Goal: Task Accomplishment & Management: Manage account settings

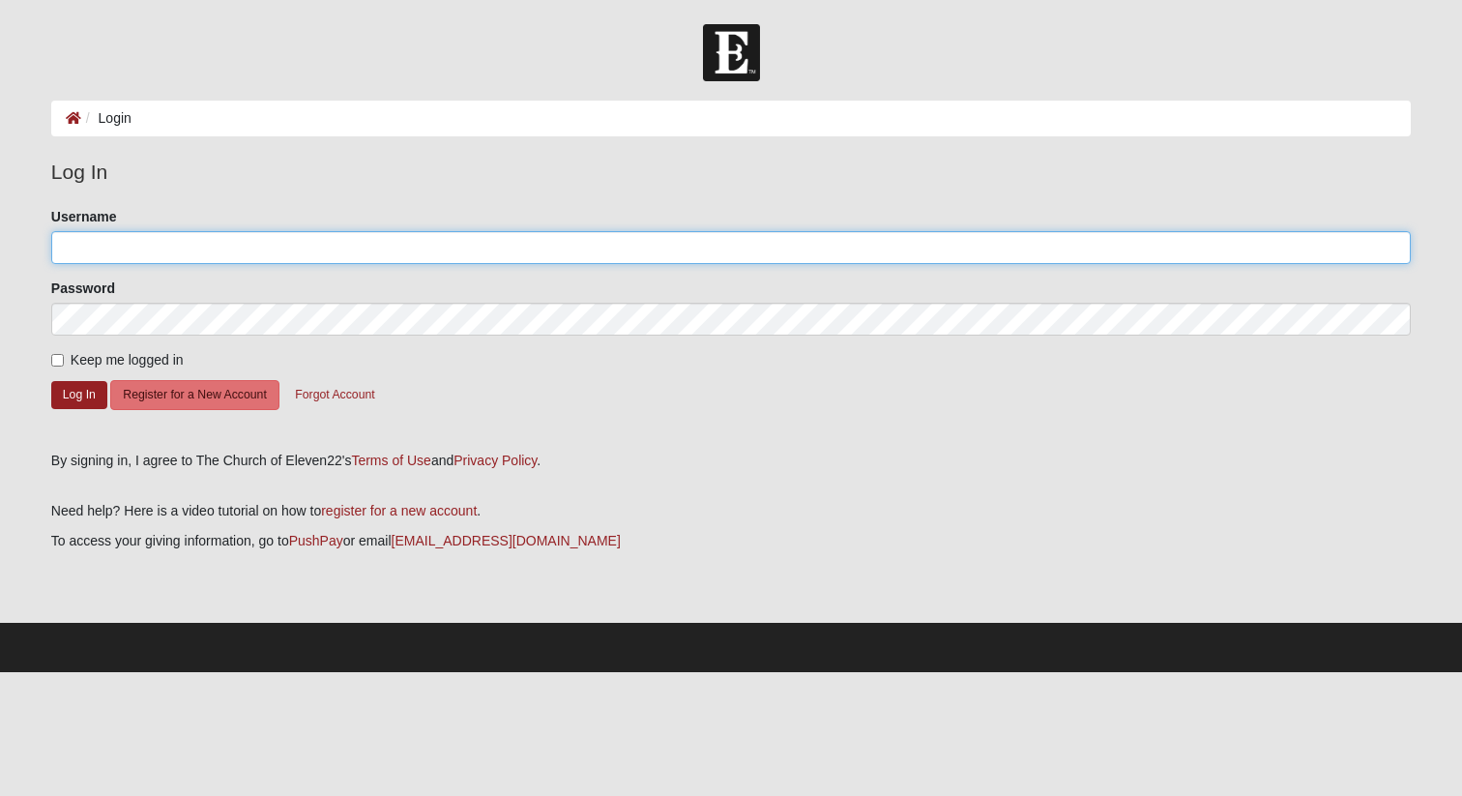
type input "justingrimes"
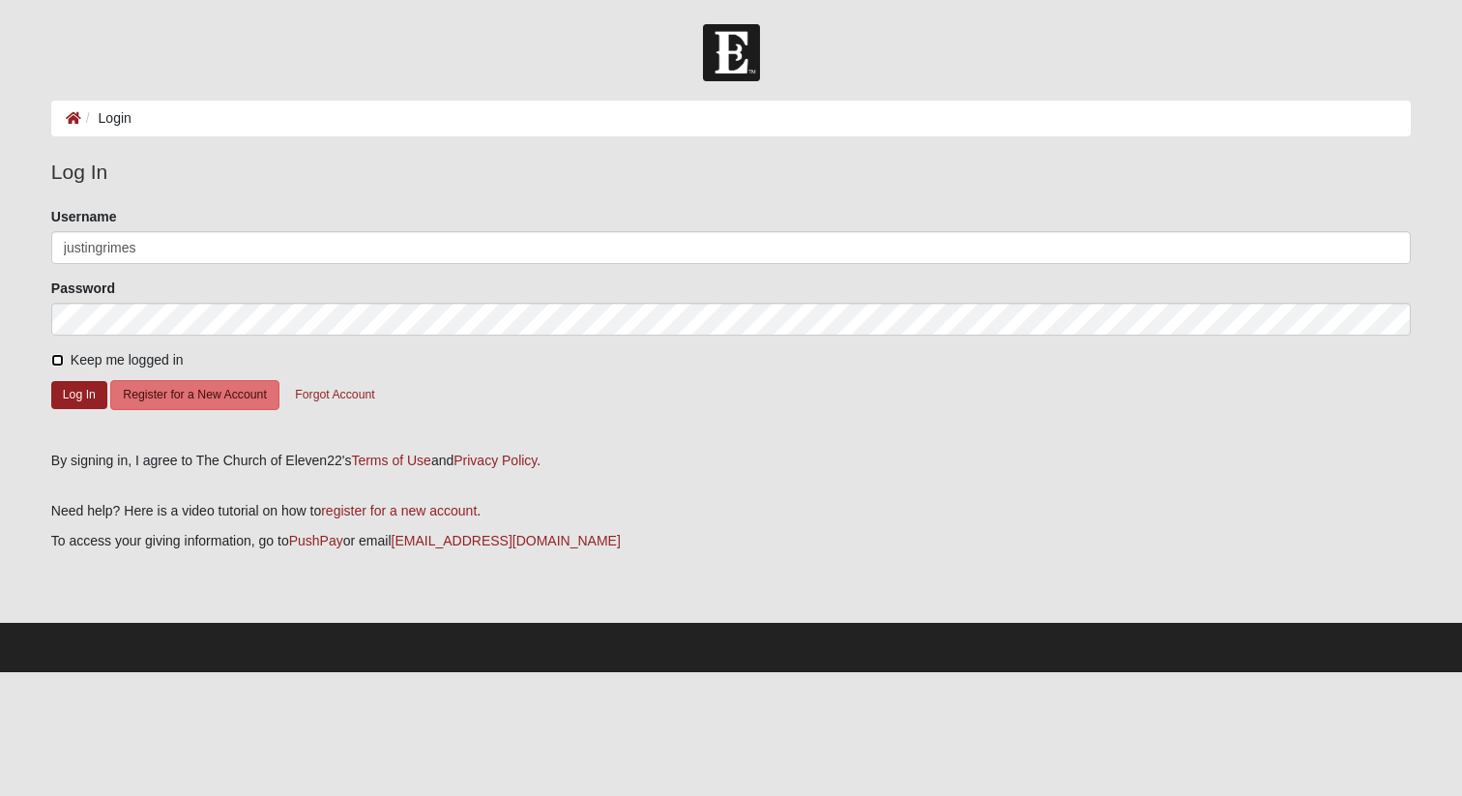
click at [57, 360] on input "Keep me logged in" at bounding box center [57, 360] width 13 height 13
checkbox input "true"
click at [76, 384] on button "Log In" at bounding box center [79, 395] width 56 height 28
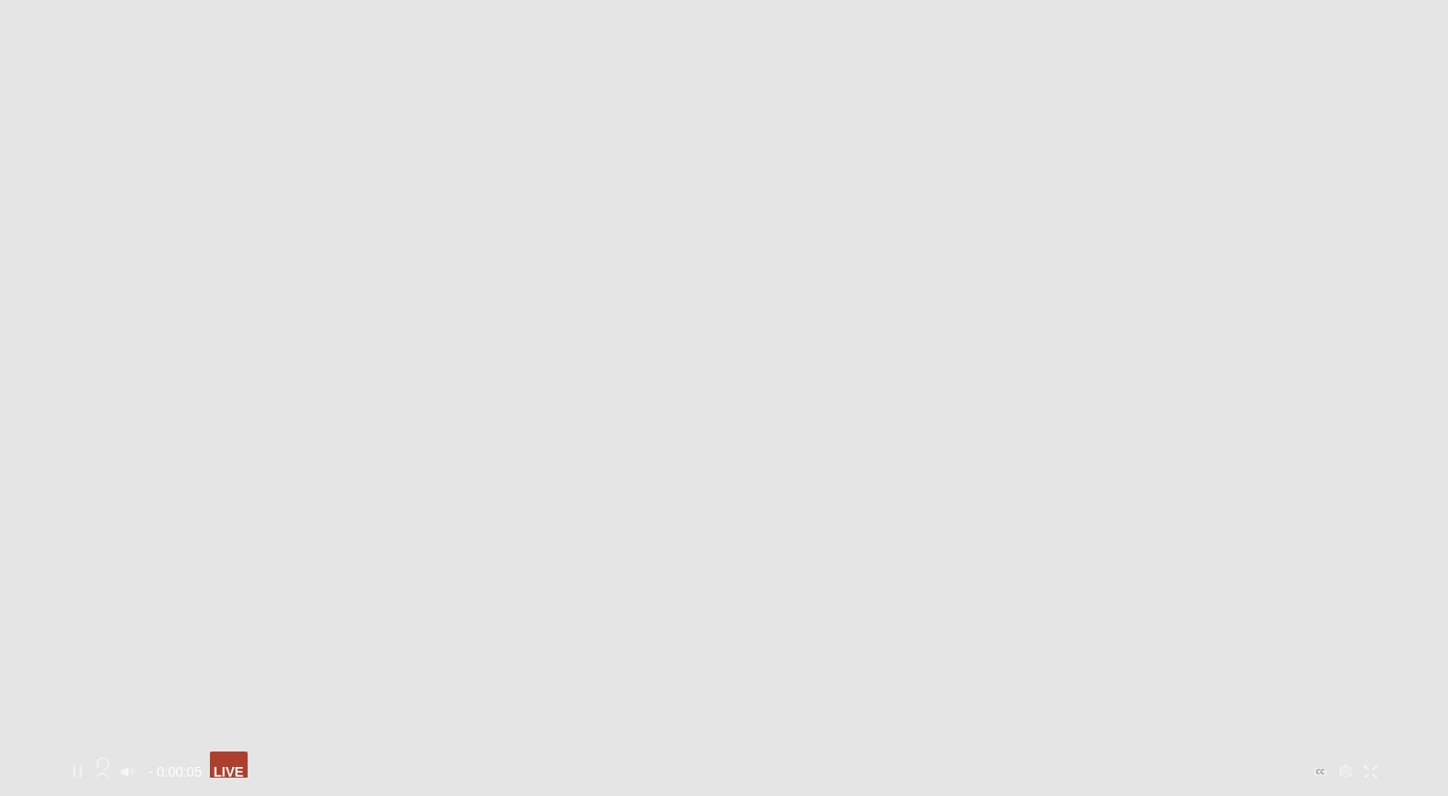
scroll to position [357, 0]
click at [1364, 738] on icon "Enter Fullscreen" at bounding box center [1371, 745] width 14 height 14
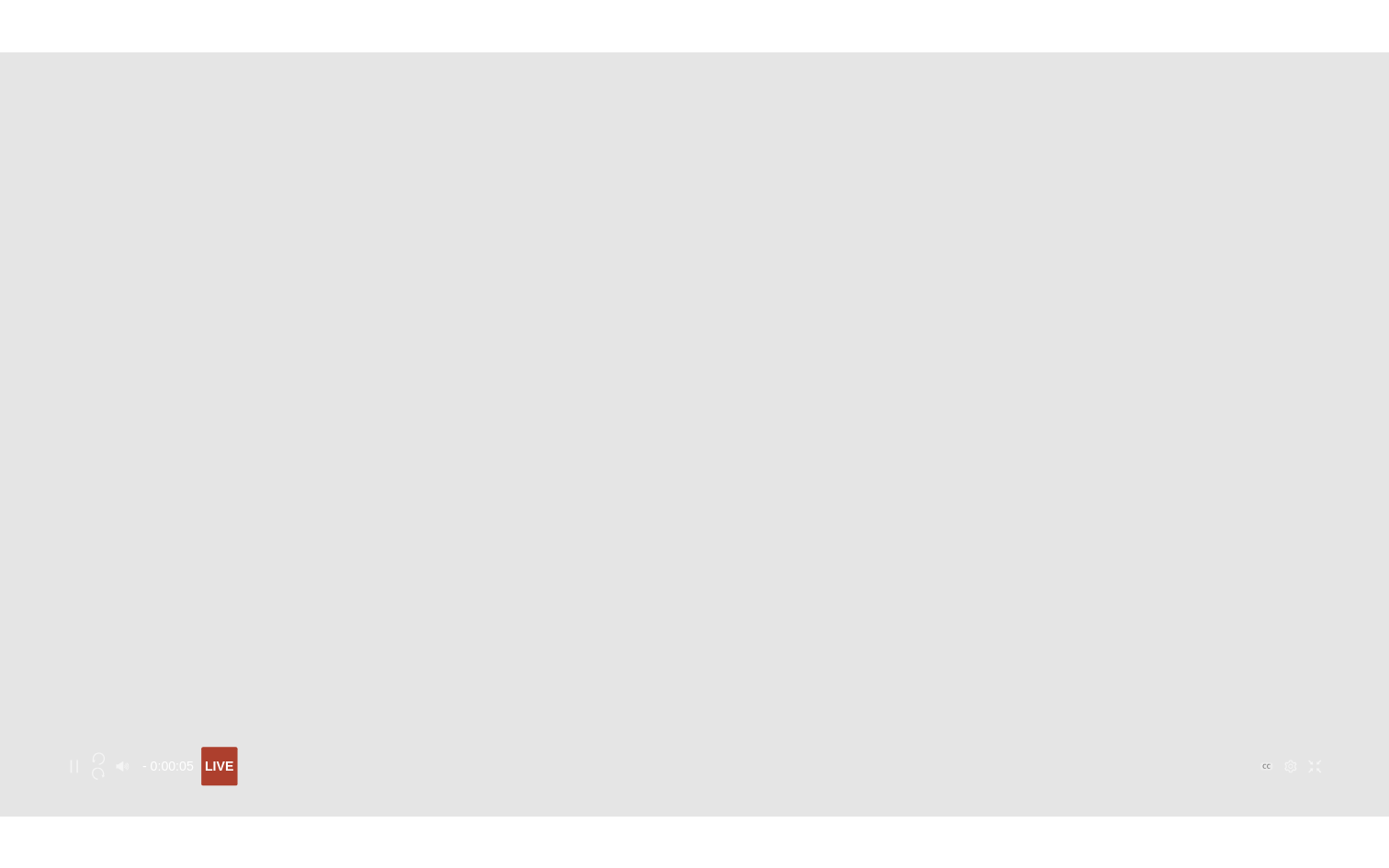
scroll to position [0, 0]
